Goal: Transaction & Acquisition: Purchase product/service

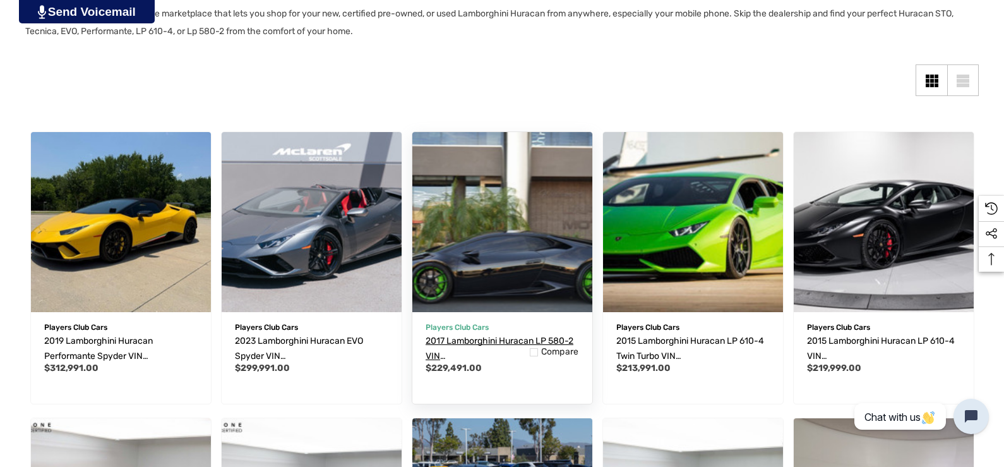
click at [493, 346] on span "2017 Lamborghini Huracan LP 580-2 VIN [US_VEHICLE_IDENTIFICATION_NUMBER]" at bounding box center [500, 363] width 148 height 56
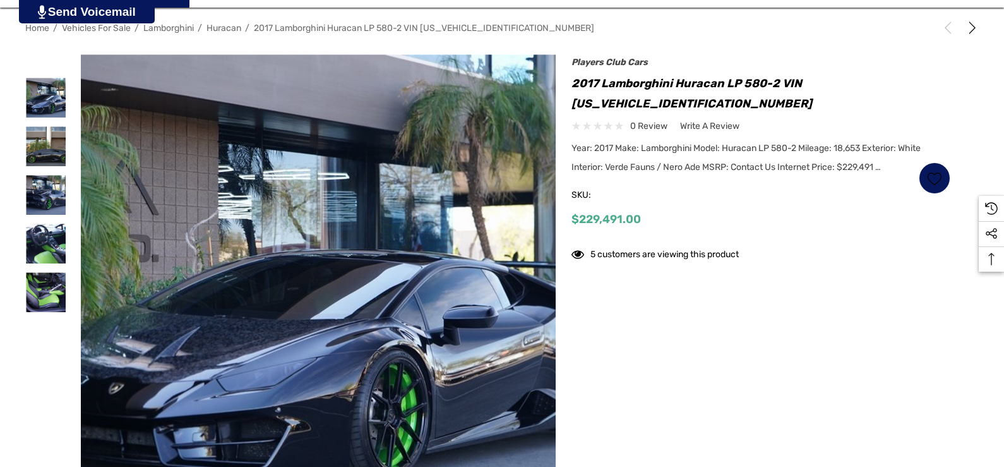
scroll to position [190, 0]
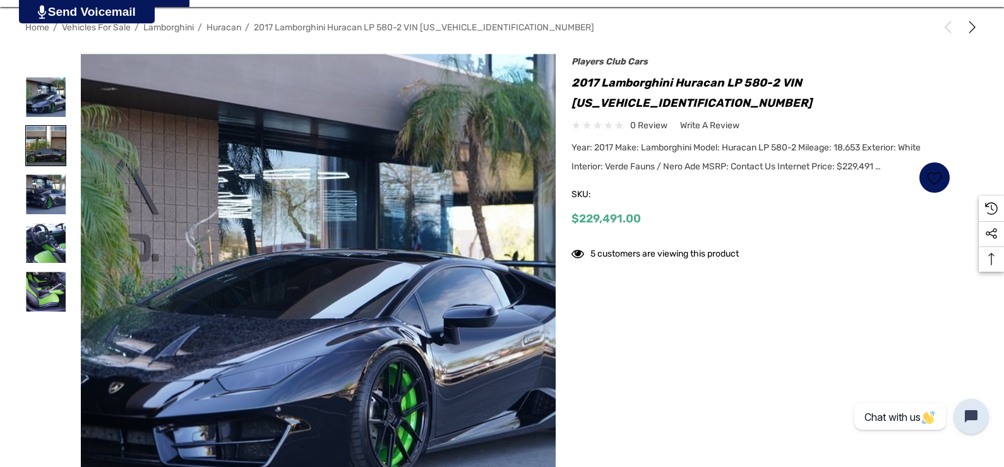
click at [66, 143] on img at bounding box center [46, 146] width 40 height 40
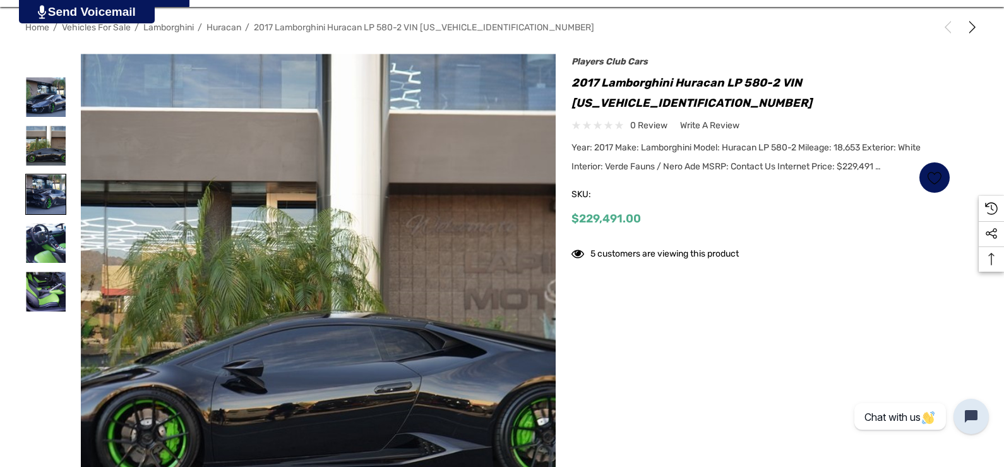
click at [66, 195] on img at bounding box center [46, 194] width 40 height 40
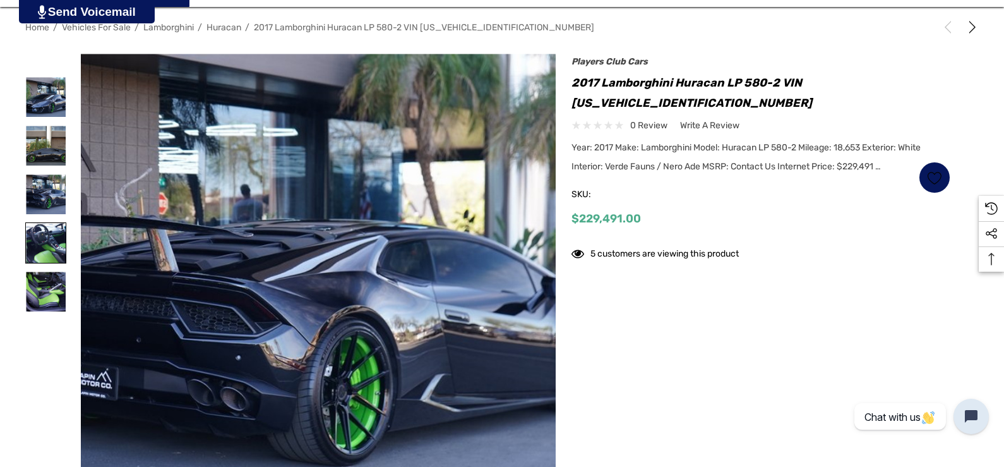
click at [66, 235] on img at bounding box center [46, 243] width 40 height 40
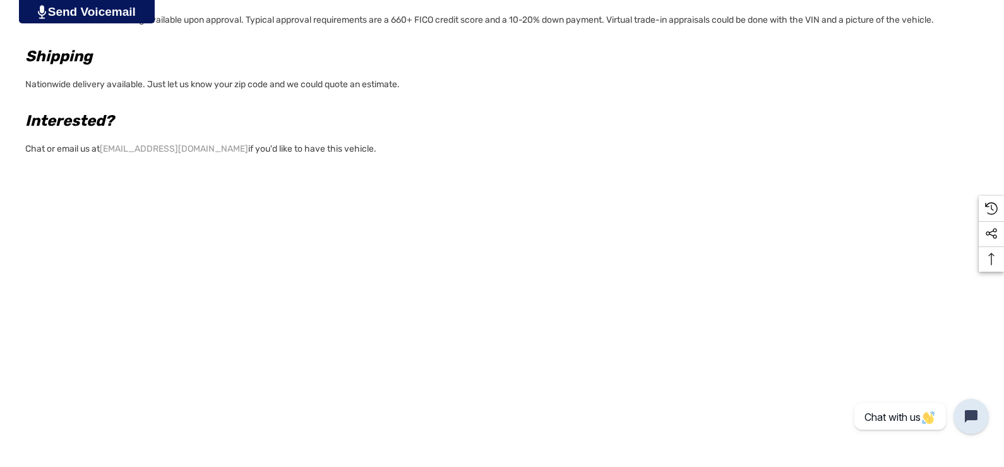
scroll to position [1263, 0]
